Goal: Task Accomplishment & Management: Manage account settings

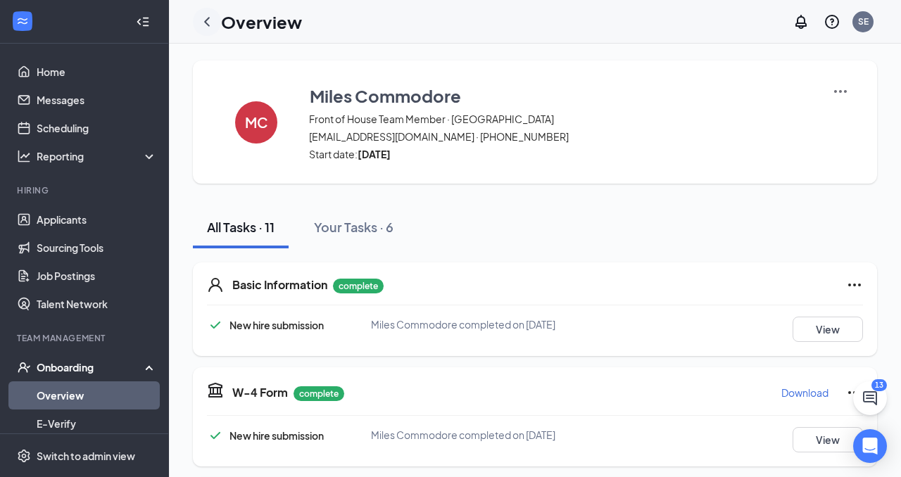
click at [212, 21] on icon "ChevronLeft" at bounding box center [206, 21] width 17 height 17
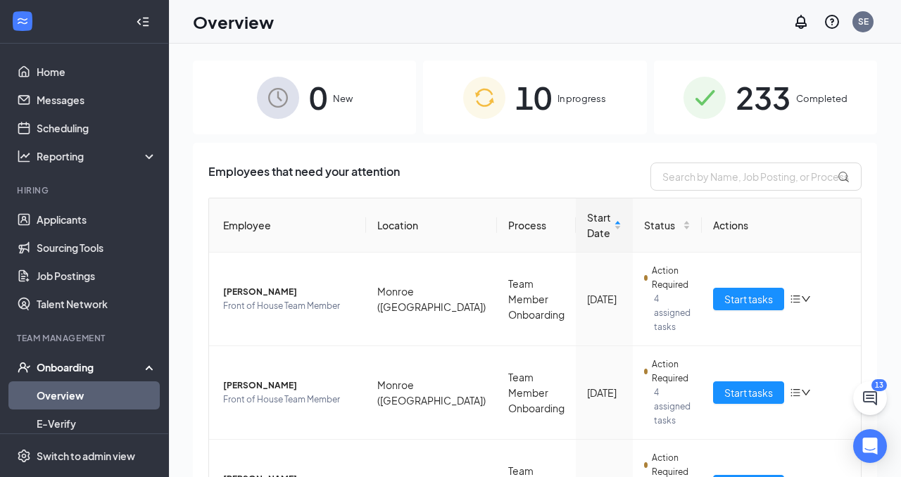
click at [611, 117] on div "10 In progress" at bounding box center [534, 98] width 223 height 74
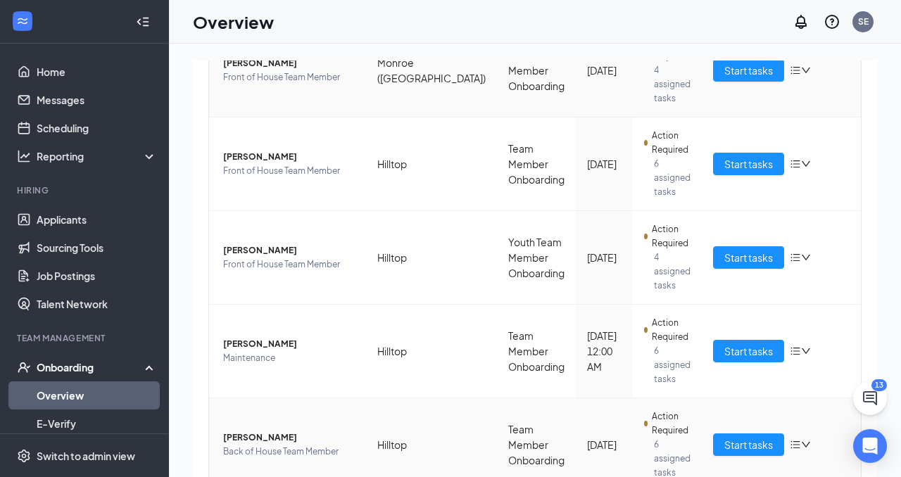
scroll to position [307, 0]
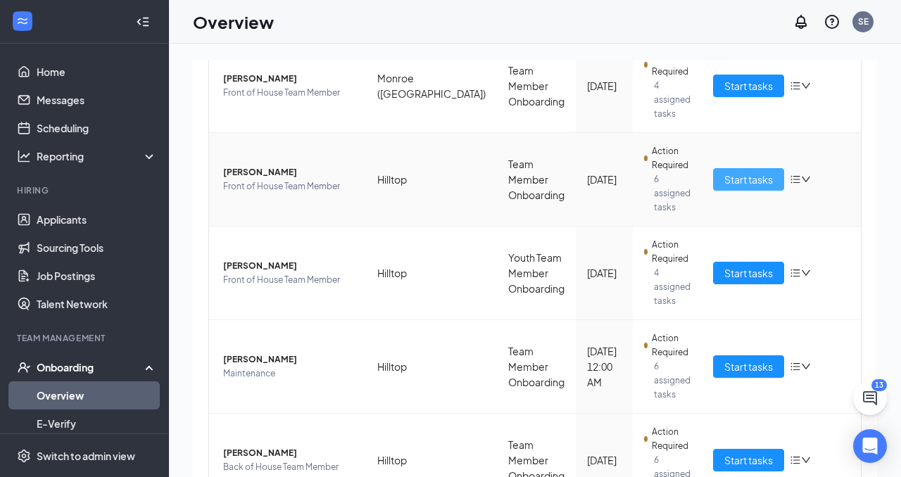
click at [732, 172] on span "Start tasks" at bounding box center [748, 179] width 49 height 15
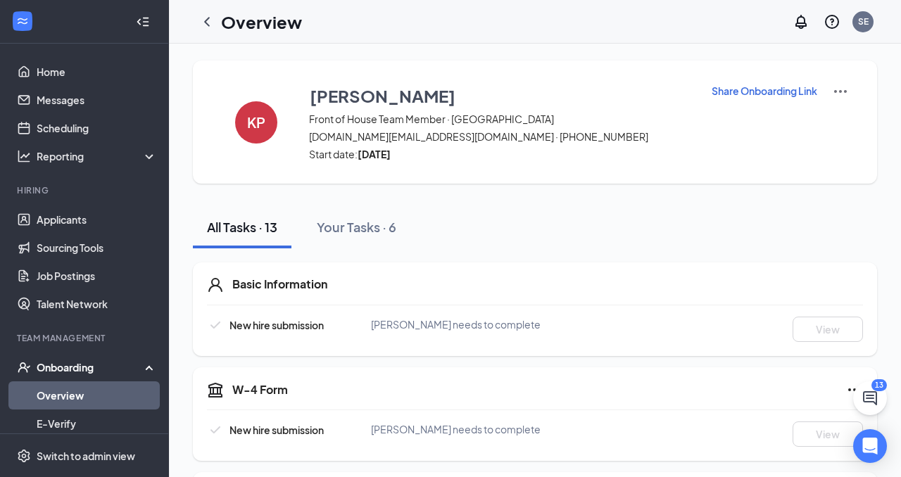
click at [837, 89] on img at bounding box center [840, 91] width 17 height 17
click at [211, 28] on icon "ChevronLeft" at bounding box center [206, 21] width 17 height 17
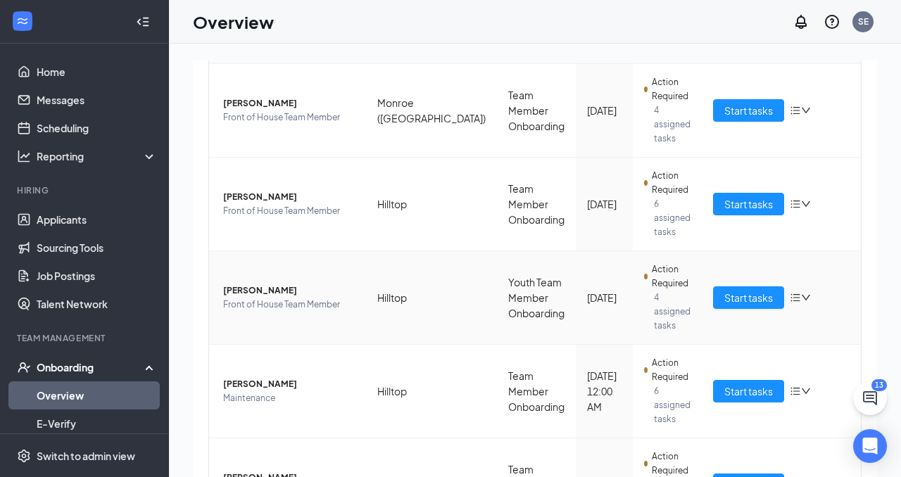
scroll to position [288, 0]
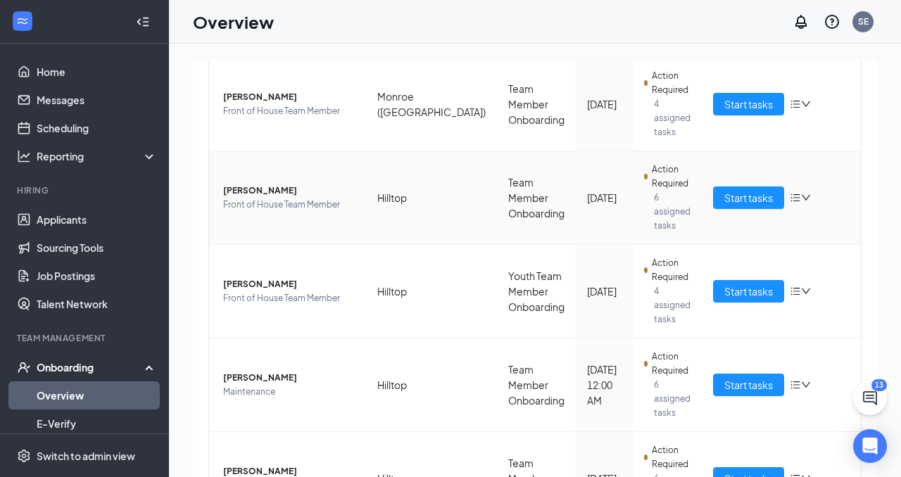
click at [790, 192] on icon "bars" at bounding box center [794, 197] width 11 height 11
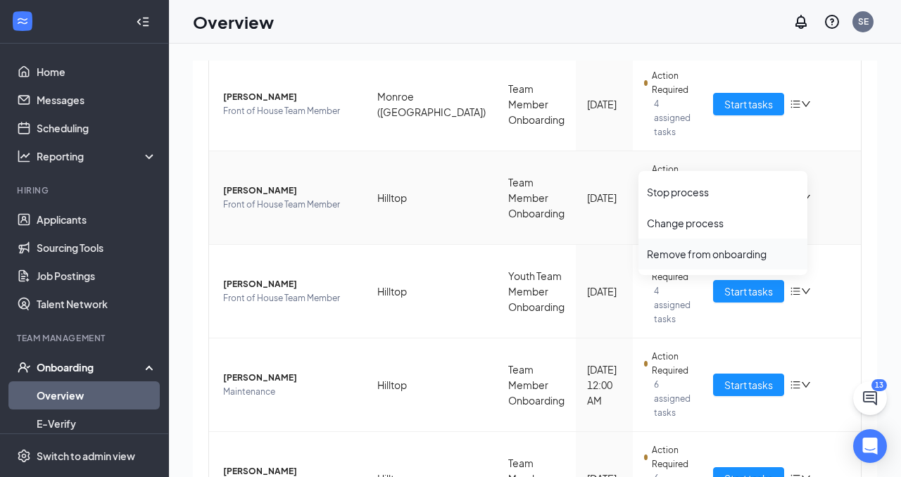
click at [722, 253] on div "Remove from onboarding" at bounding box center [723, 254] width 152 height 14
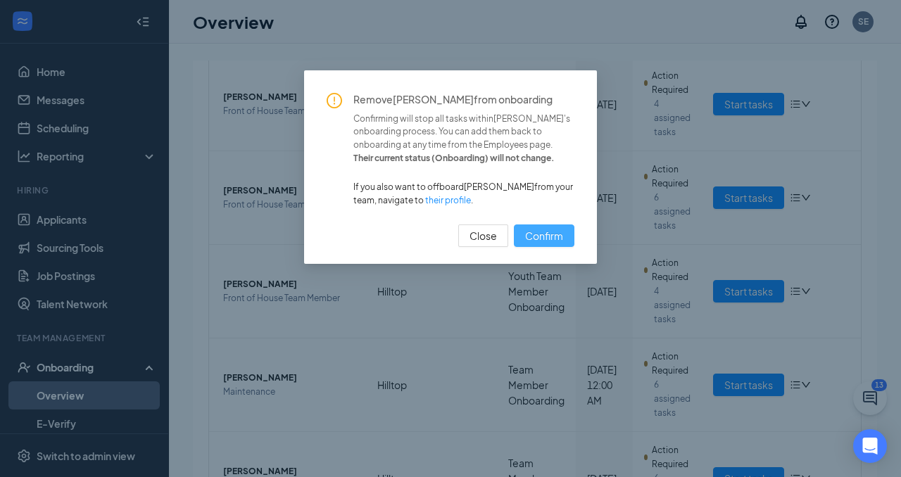
click at [552, 236] on span "Confirm" at bounding box center [544, 235] width 38 height 15
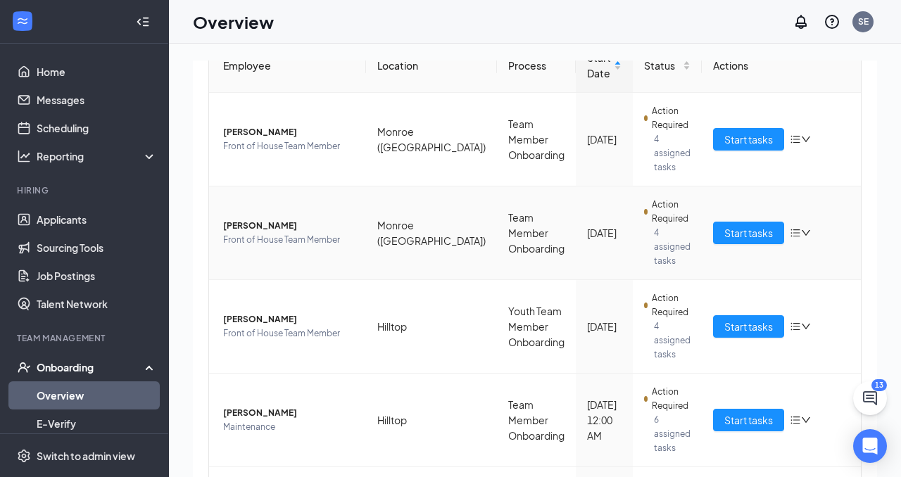
scroll to position [0, 0]
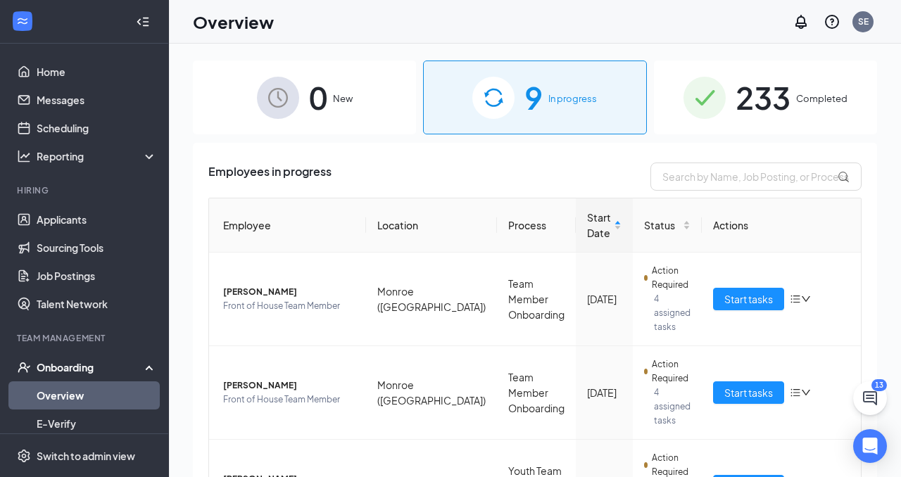
click at [117, 360] on div "Onboarding" at bounding box center [91, 367] width 108 height 14
click at [108, 203] on li "Hiring Applicants Sourcing Tools Job Postings Talent Network" at bounding box center [84, 251] width 168 height 134
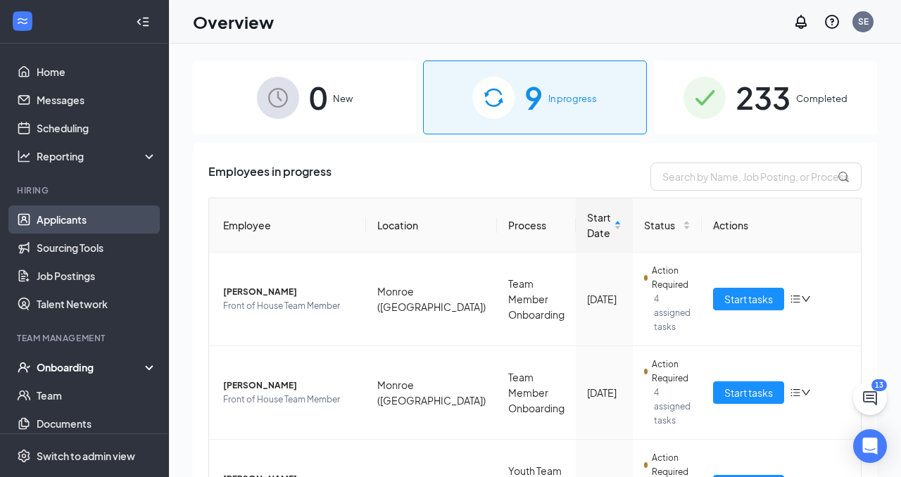
click at [107, 214] on link "Applicants" at bounding box center [97, 219] width 120 height 28
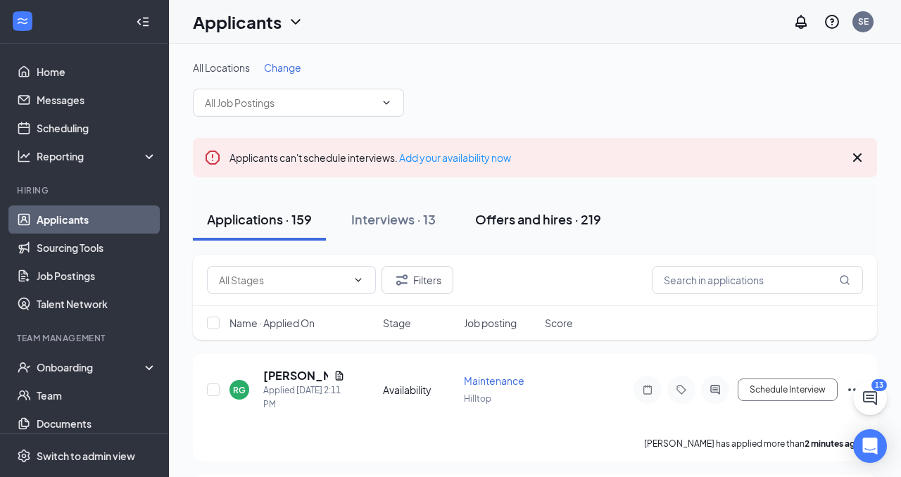
click at [533, 227] on div "Offers and hires · 219" at bounding box center [538, 219] width 126 height 18
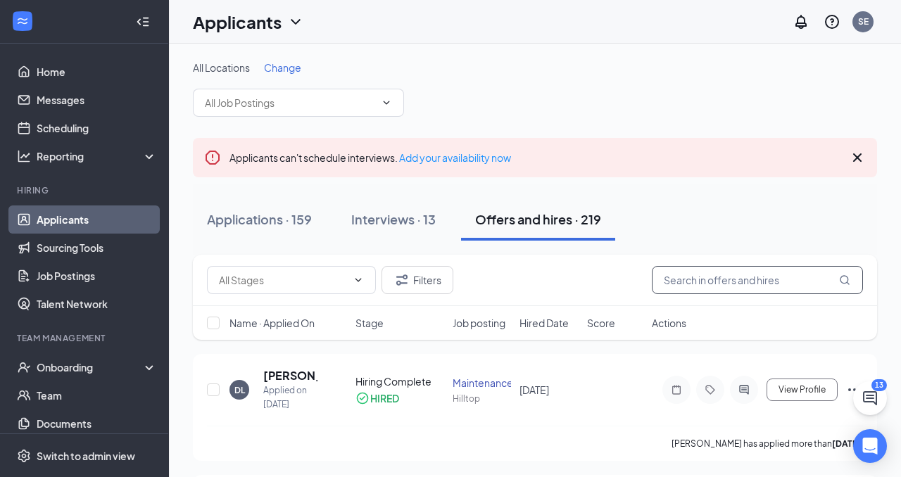
click at [680, 272] on input "text" at bounding box center [757, 280] width 211 height 28
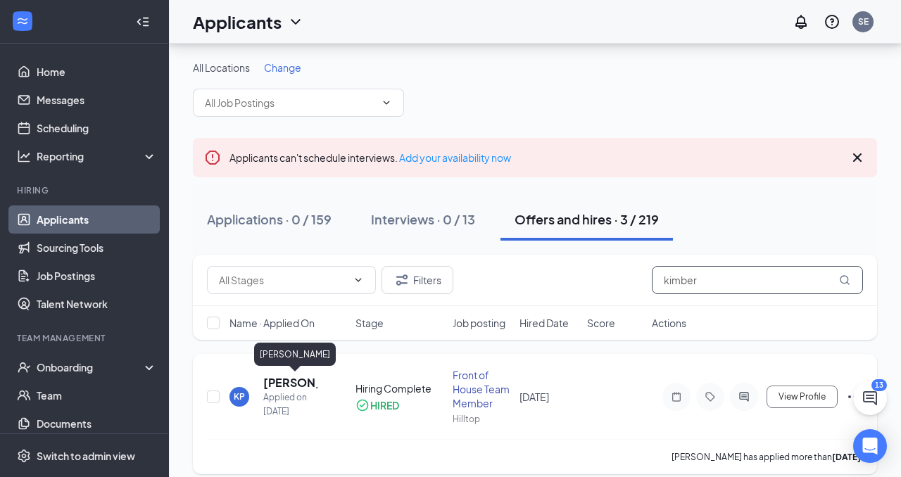
scroll to position [87, 0]
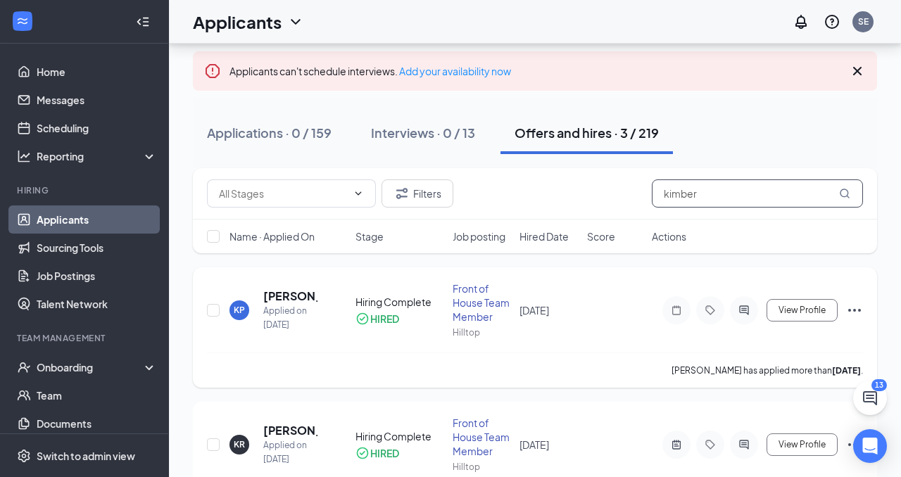
type input "kimber"
click at [849, 302] on icon "Ellipses" at bounding box center [854, 310] width 17 height 17
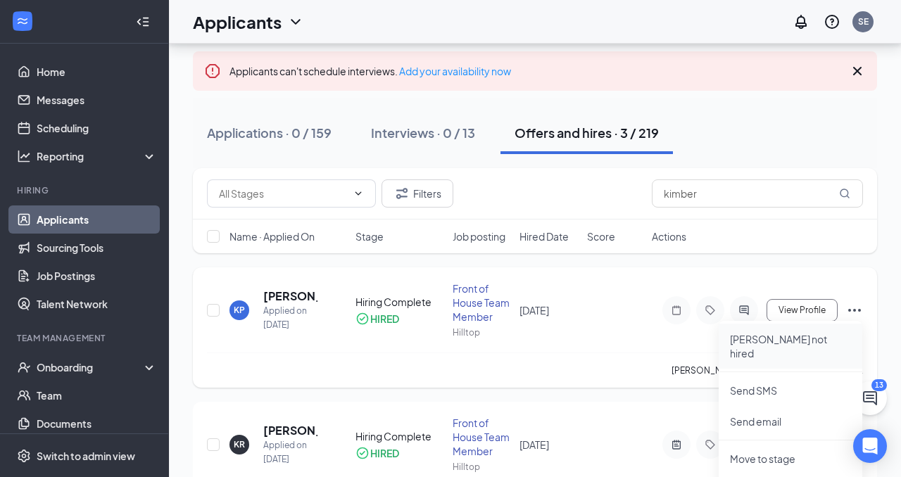
click at [811, 333] on p "[PERSON_NAME] not hired" at bounding box center [790, 346] width 121 height 28
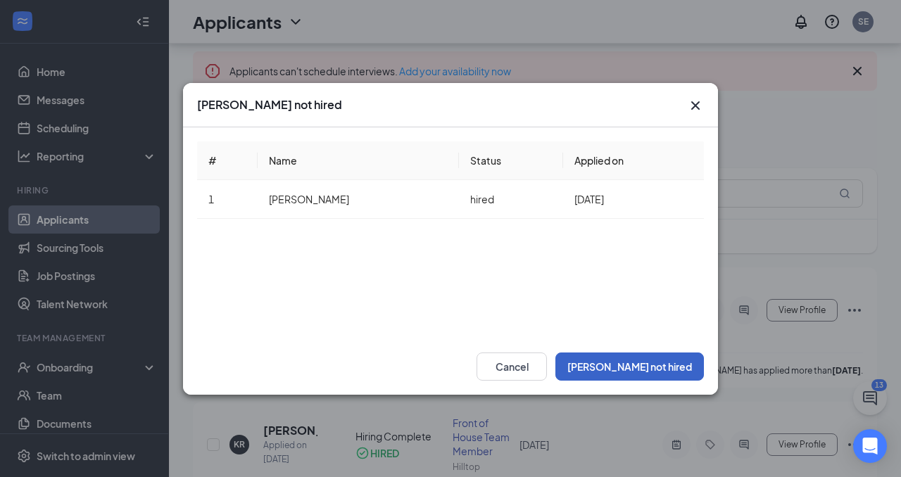
click at [635, 365] on button "[PERSON_NAME] not hired" at bounding box center [629, 366] width 148 height 28
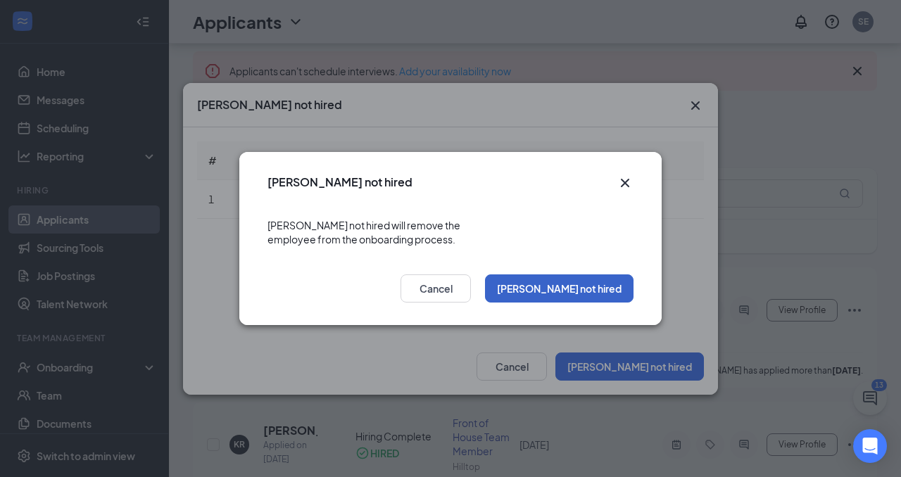
click at [571, 291] on button "[PERSON_NAME] not hired" at bounding box center [559, 288] width 148 height 28
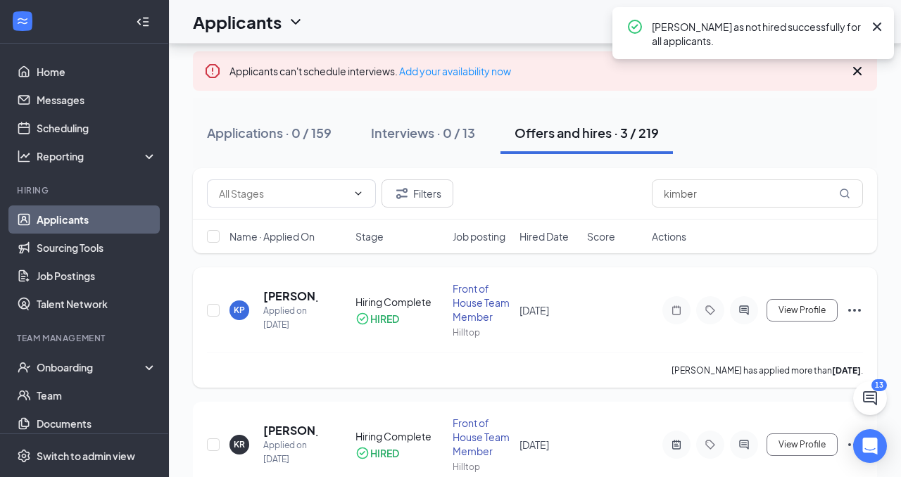
click at [856, 312] on icon "Ellipses" at bounding box center [854, 310] width 17 height 17
click at [618, 377] on div "[PERSON_NAME] has applied more than [DATE] ." at bounding box center [535, 369] width 656 height 35
click at [875, 29] on icon "Cross" at bounding box center [876, 26] width 17 height 17
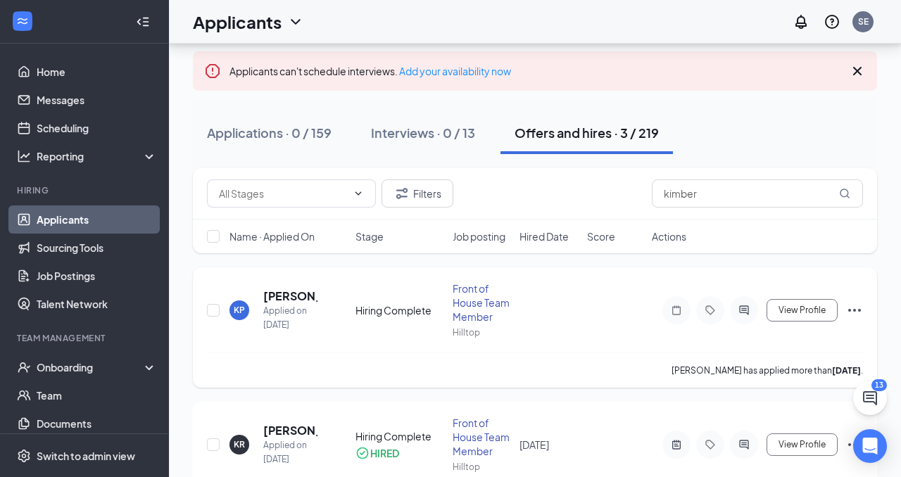
click at [858, 305] on icon "Ellipses" at bounding box center [854, 310] width 17 height 17
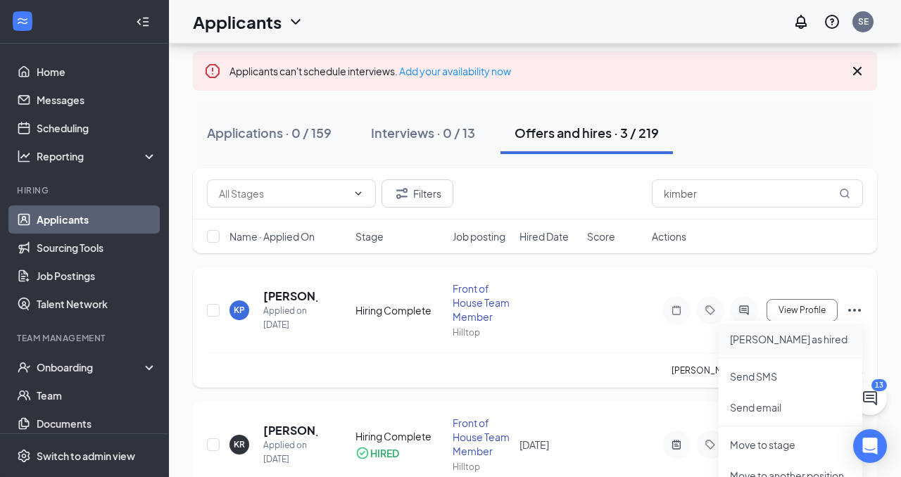
click at [808, 338] on p "[PERSON_NAME] as hired" at bounding box center [790, 339] width 121 height 14
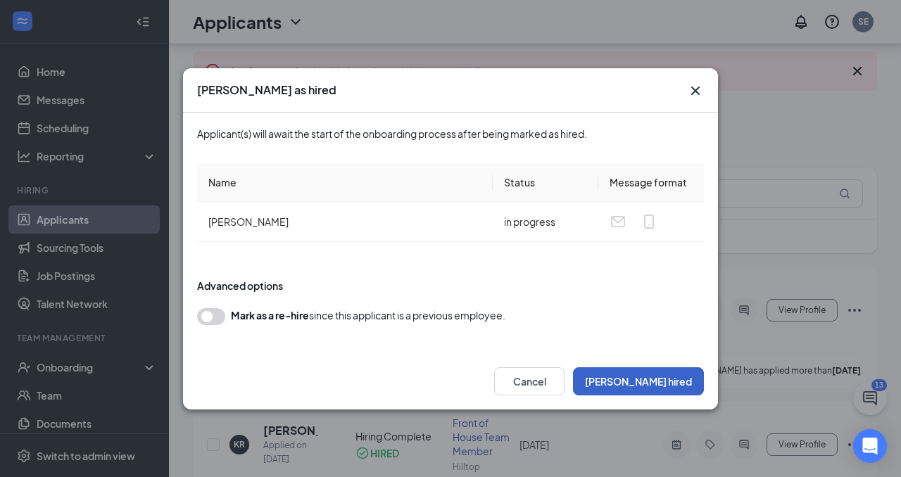
click at [678, 381] on button "[PERSON_NAME] hired" at bounding box center [638, 381] width 131 height 28
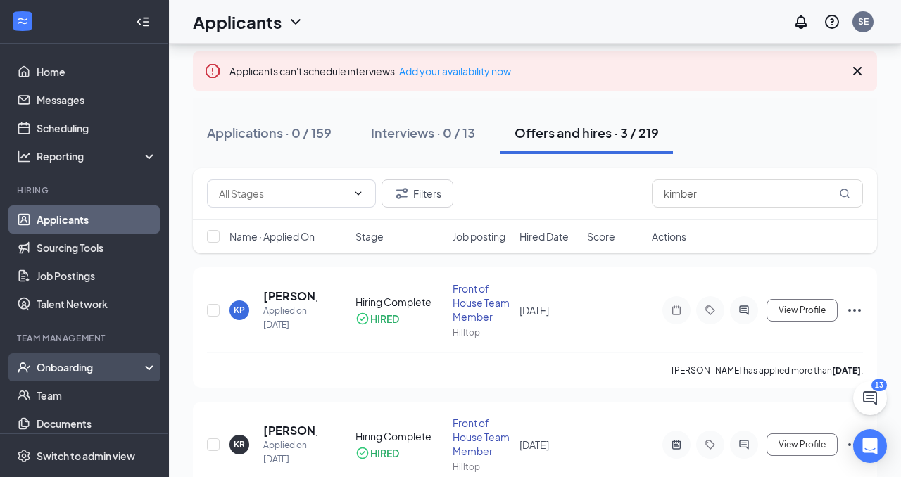
click at [75, 369] on div "Onboarding" at bounding box center [91, 367] width 108 height 14
click at [87, 397] on link "Overview" at bounding box center [97, 395] width 120 height 28
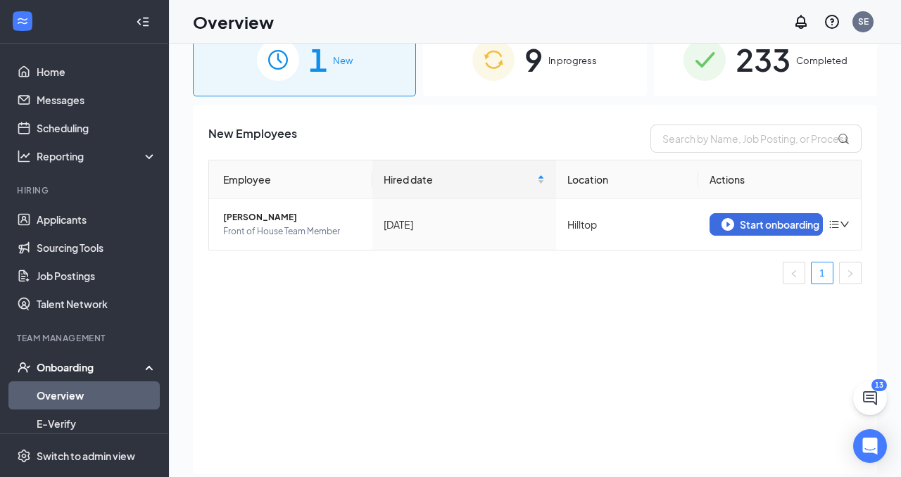
scroll to position [3, 0]
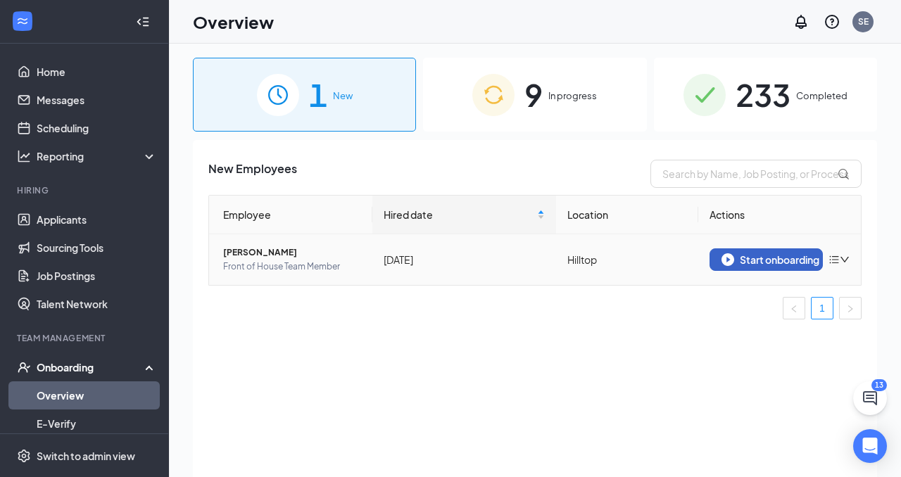
click at [729, 260] on img "button" at bounding box center [727, 259] width 13 height 13
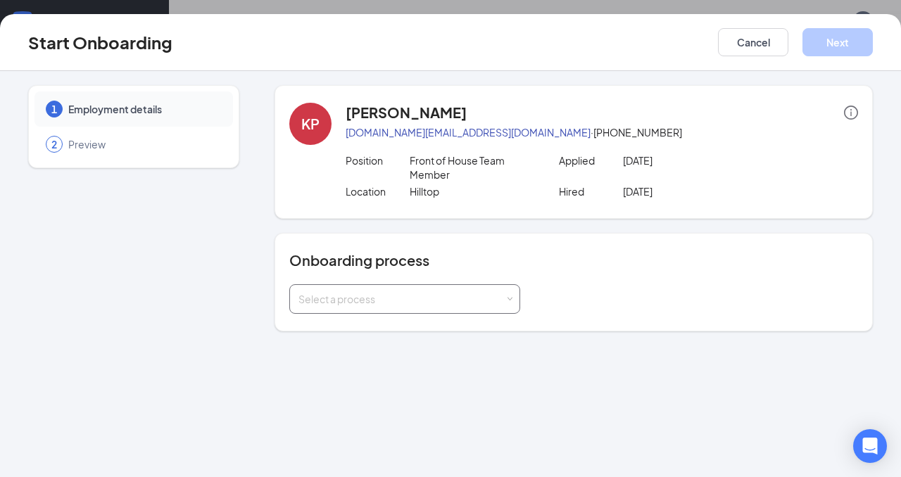
click at [390, 288] on div "Select a process" at bounding box center [404, 299] width 212 height 28
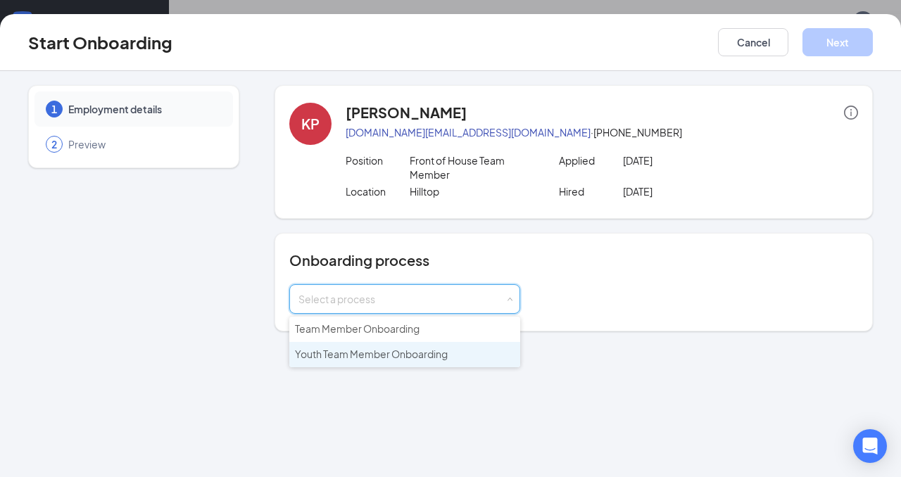
click at [372, 351] on span "Youth Team Member Onboarding" at bounding box center [371, 354] width 153 height 13
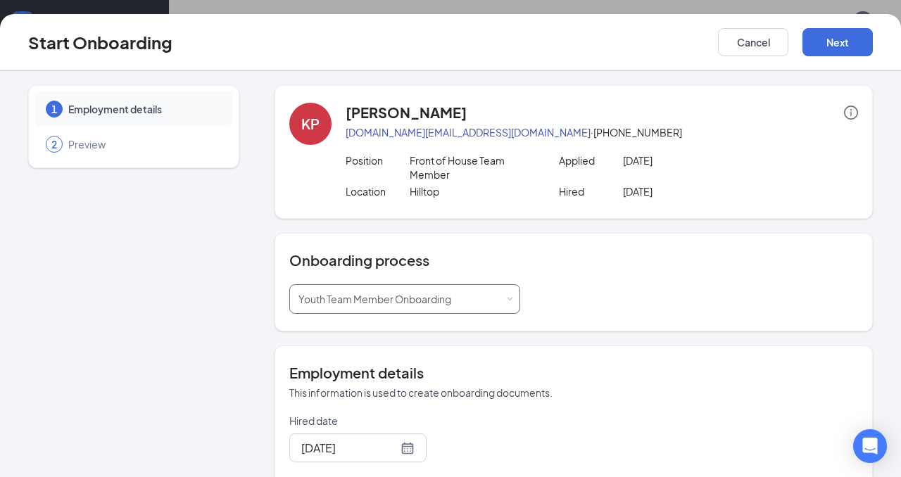
click at [369, 305] on span "Youth Team Member Onboarding" at bounding box center [374, 299] width 153 height 13
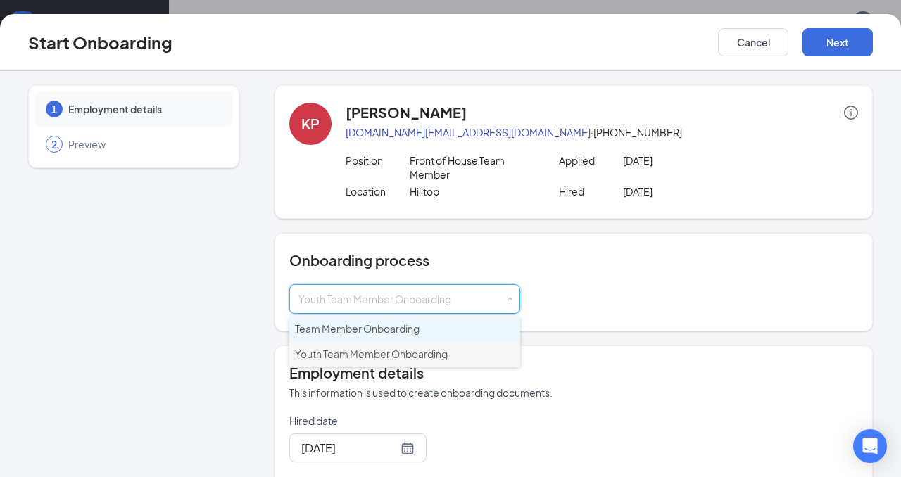
click at [364, 327] on span "Team Member Onboarding" at bounding box center [357, 328] width 125 height 13
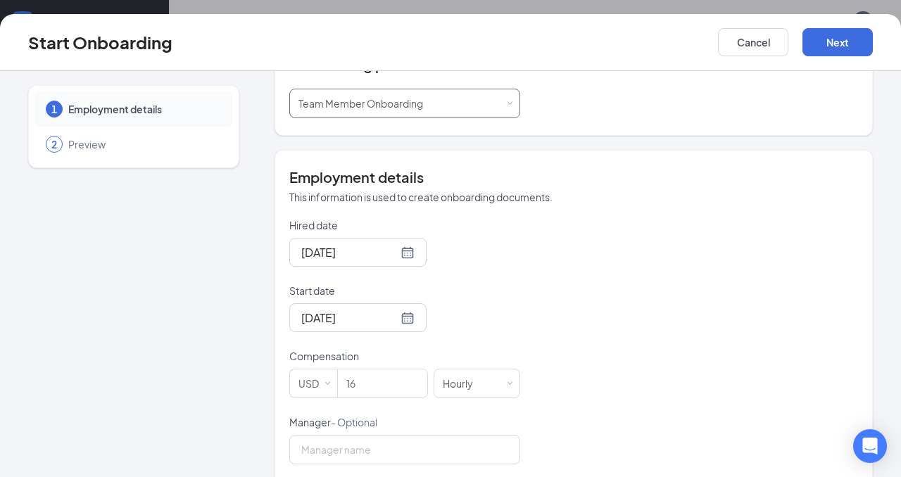
scroll to position [217, 0]
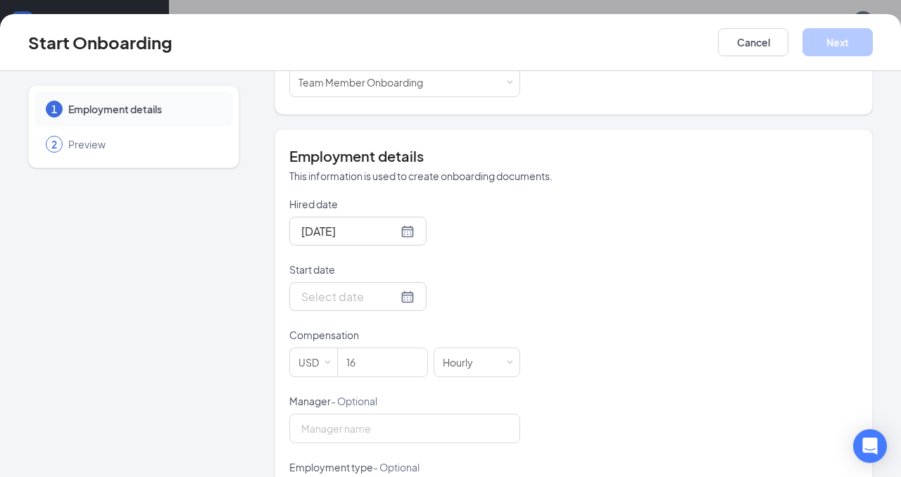
click at [388, 298] on div at bounding box center [357, 297] width 113 height 18
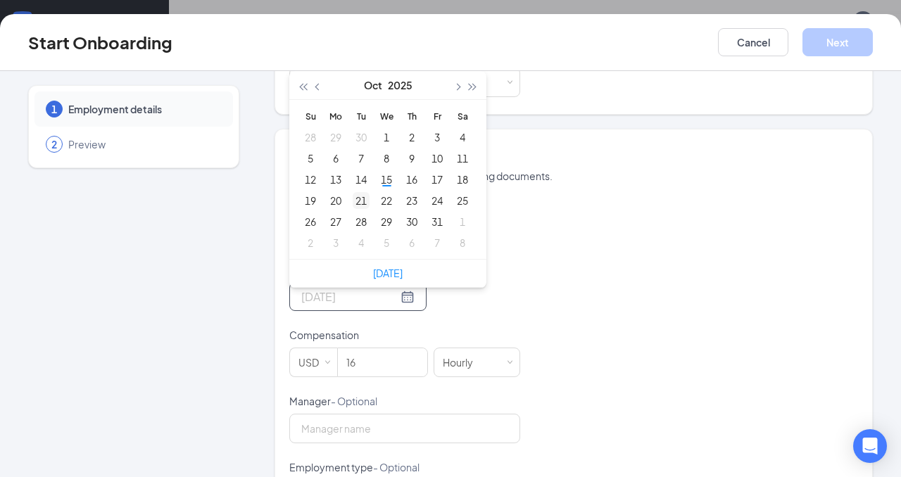
type input "[DATE]"
click at [357, 199] on div "21" at bounding box center [360, 200] width 17 height 17
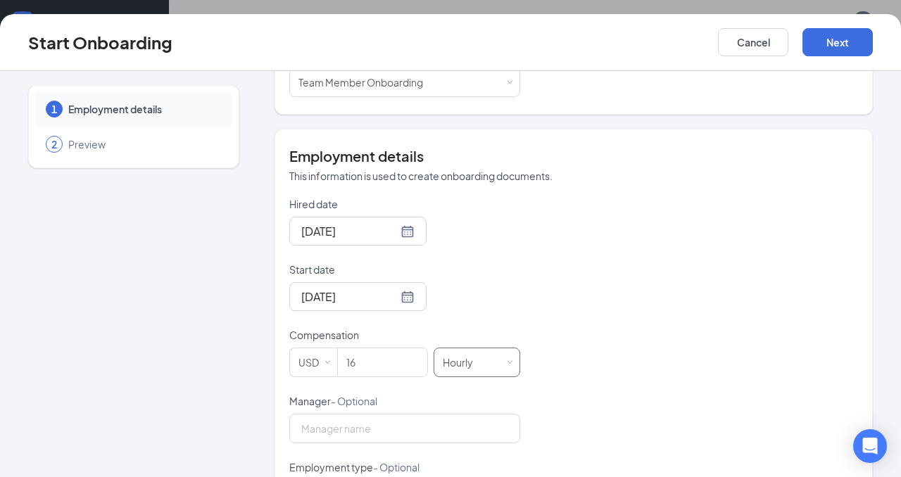
click at [471, 351] on div "Hourly" at bounding box center [463, 362] width 40 height 28
click at [388, 357] on input "16" at bounding box center [382, 362] width 89 height 28
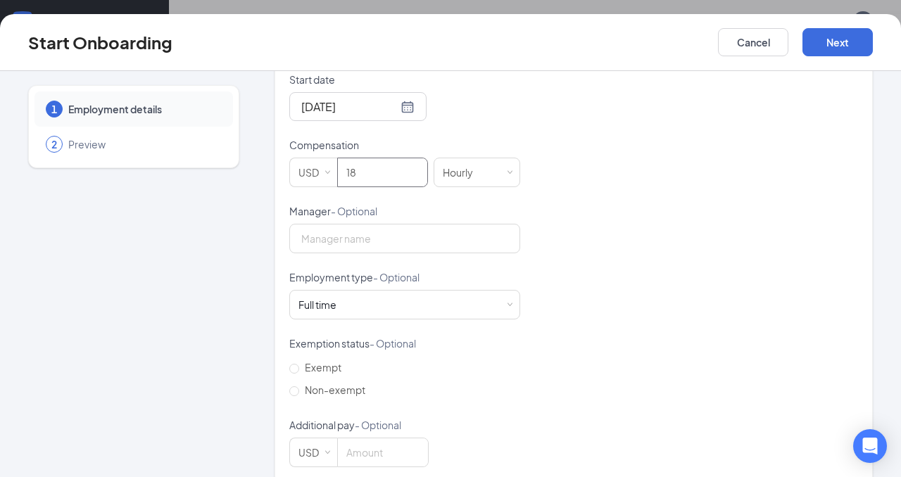
scroll to position [428, 0]
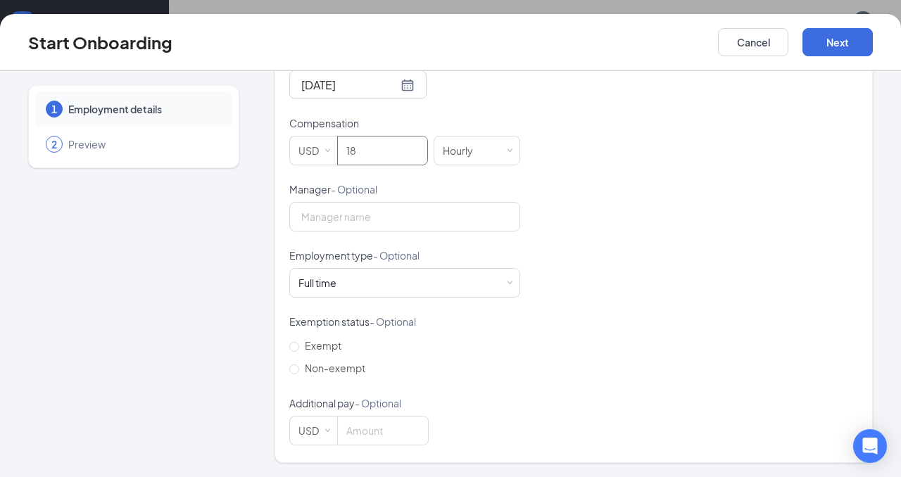
type input "18"
click at [673, 169] on div "Hired date [DATE] Start date [DATE] [DATE] Su Mo Tu We Th Fr Sa 28 29 30 1 2 3 …" at bounding box center [573, 215] width 568 height 460
click at [422, 281] on div "Full time Works 30+ hours per week and is reasonably expected to work" at bounding box center [404, 283] width 212 height 28
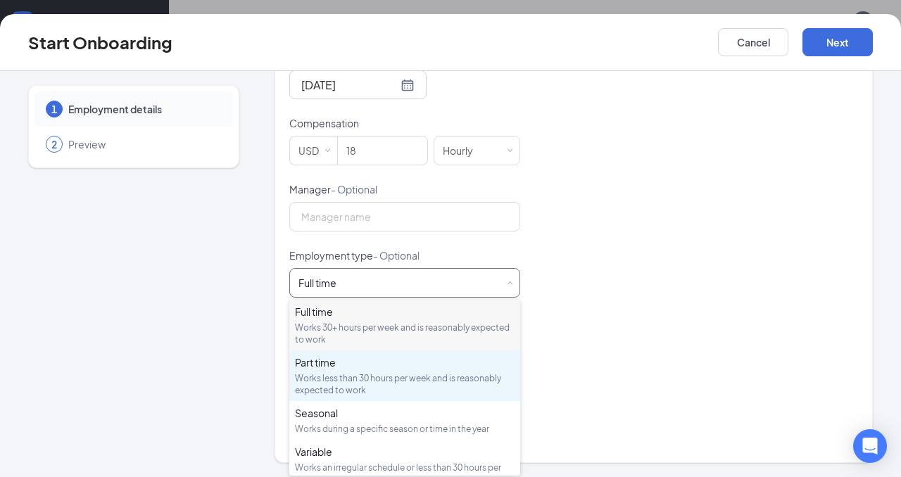
click at [422, 364] on div "Part time" at bounding box center [405, 362] width 220 height 14
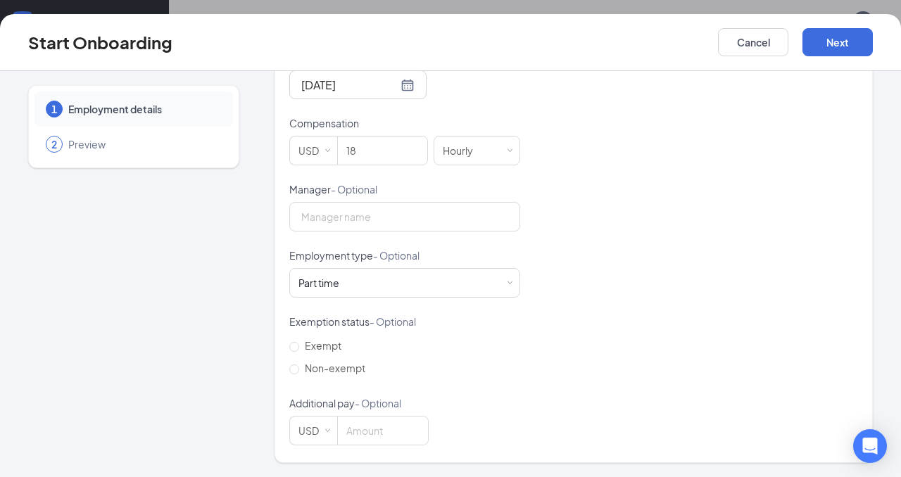
click at [595, 348] on div "Hired date [DATE] Start date [DATE] [DATE] Su Mo Tu We Th Fr Sa 28 29 30 1 2 3 …" at bounding box center [573, 215] width 568 height 460
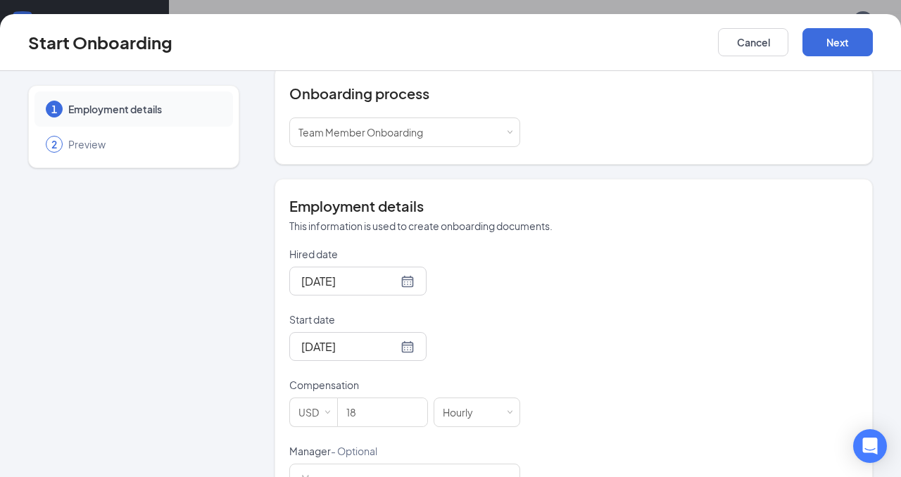
scroll to position [139, 0]
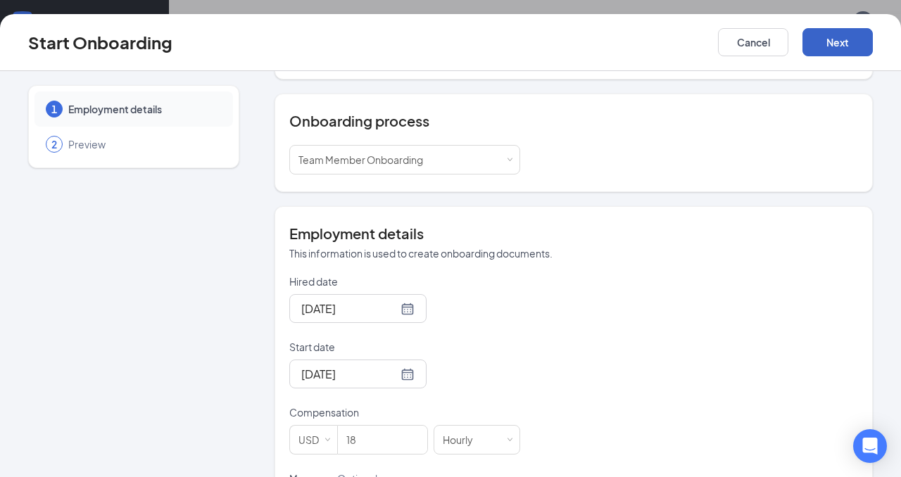
click at [841, 46] on button "Next" at bounding box center [837, 42] width 70 height 28
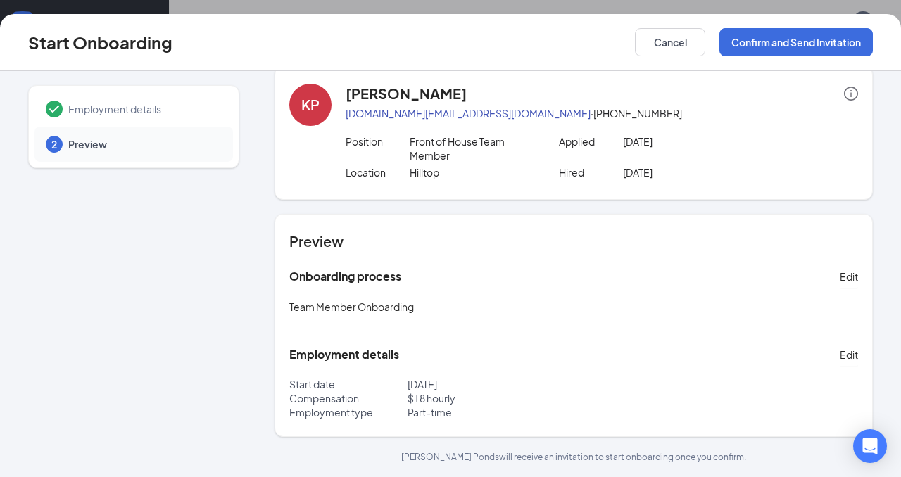
scroll to position [63, 0]
click at [800, 34] on button "Confirm and Send Invitation" at bounding box center [795, 42] width 153 height 28
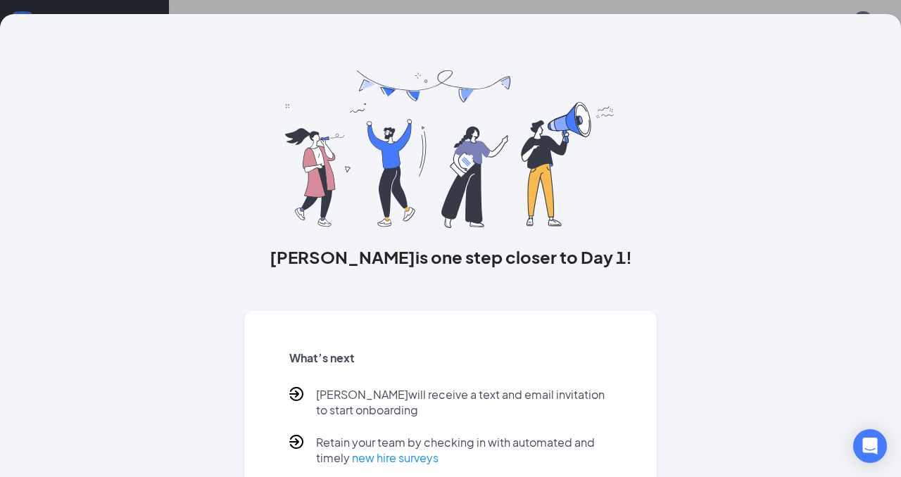
scroll to position [82, 0]
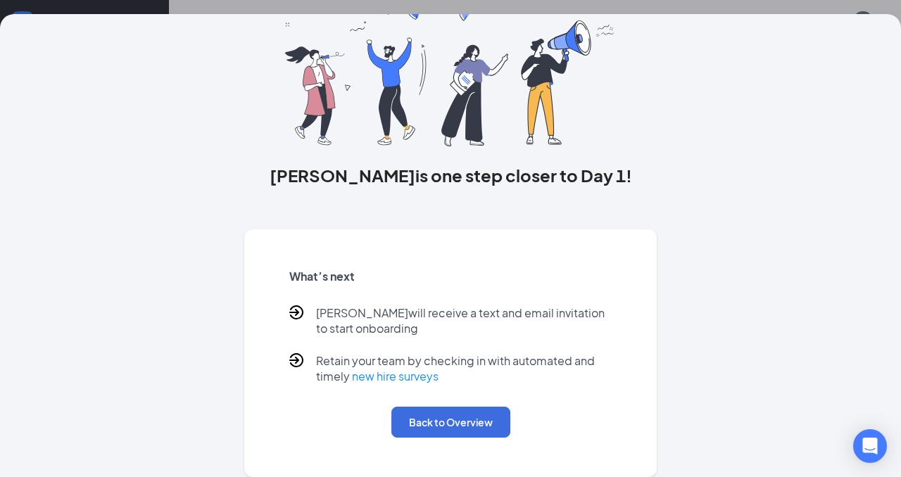
click at [409, 401] on div "What’s next [PERSON_NAME] will receive a text and email invitation to start onb…" at bounding box center [450, 353] width 357 height 203
click at [409, 414] on button "Back to Overview" at bounding box center [450, 422] width 119 height 31
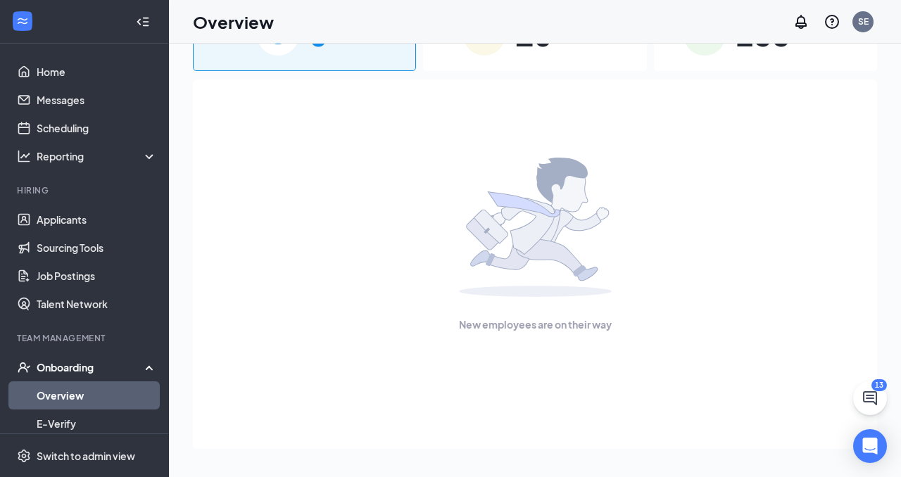
scroll to position [0, 0]
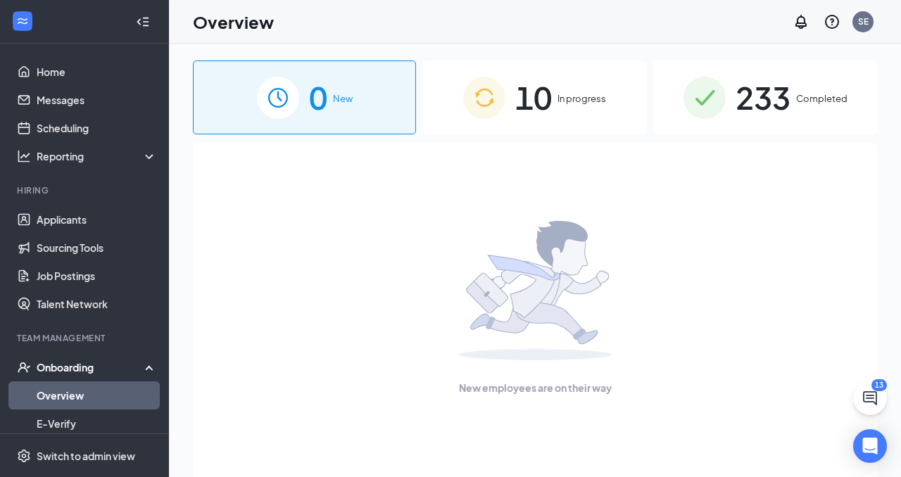
click at [509, 82] on div "10 In progress" at bounding box center [534, 98] width 223 height 74
